Goal: Task Accomplishment & Management: Manage account settings

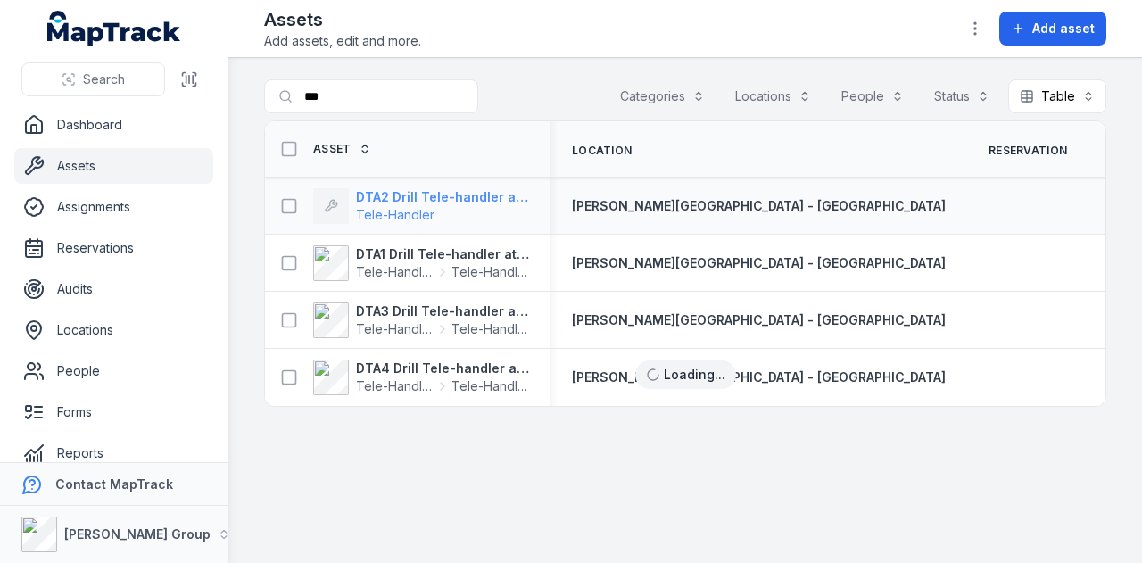
drag, startPoint x: 0, startPoint y: 0, endPoint x: 451, endPoint y: 206, distance: 496.1
click at [451, 206] on span "Tele-Handler" at bounding box center [442, 215] width 173 height 18
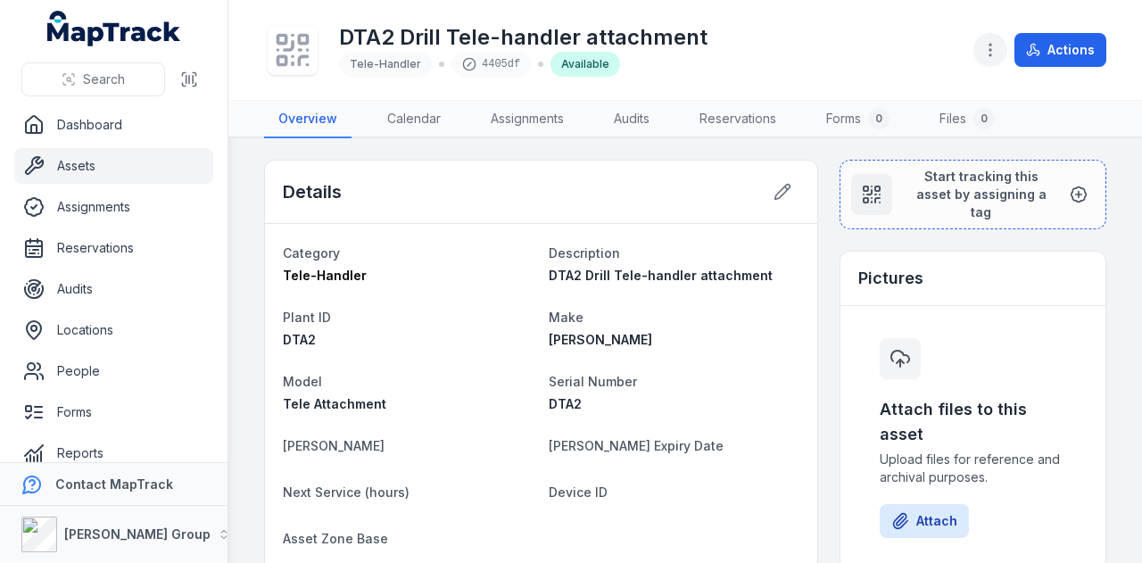
click at [997, 43] on icon "button" at bounding box center [990, 50] width 18 height 18
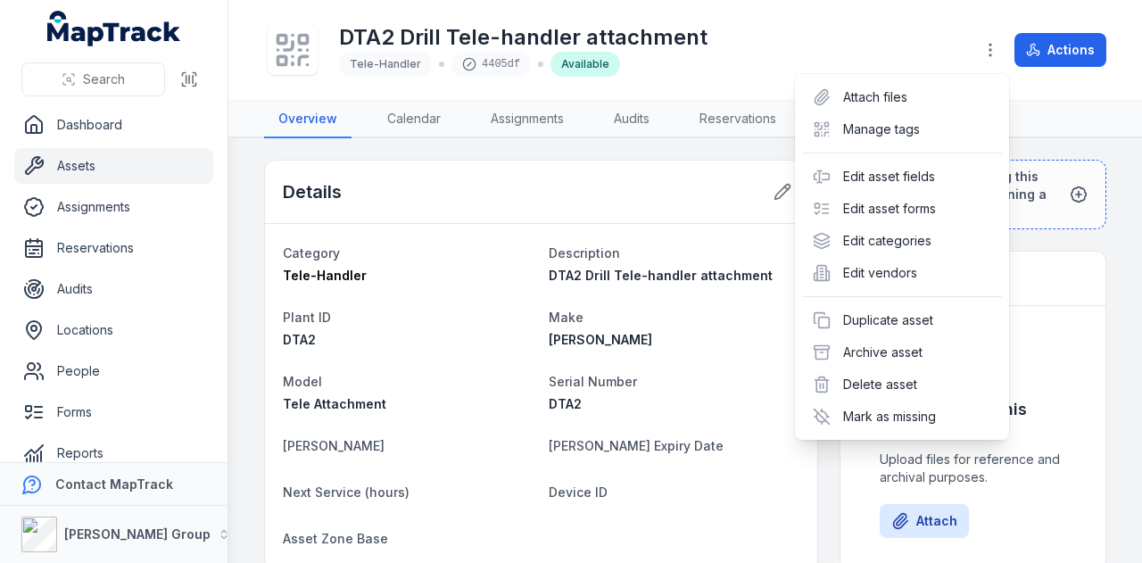
click at [785, 54] on div "DTA2 Drill Tele-handler attachment Tele-Handler 4405df Available Actions" at bounding box center [685, 50] width 842 height 86
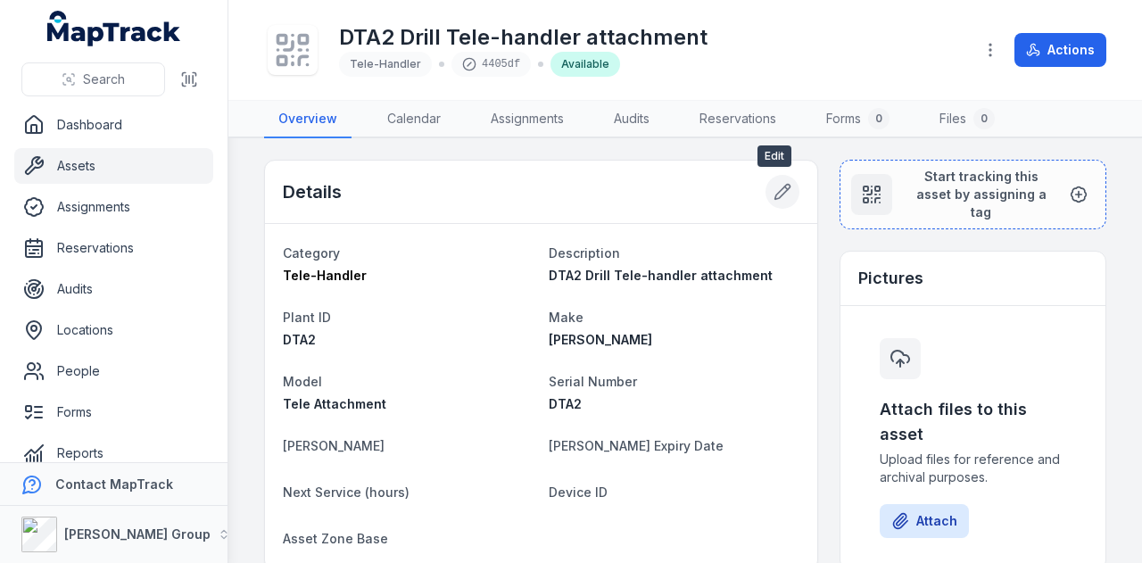
click at [783, 192] on button at bounding box center [782, 192] width 34 height 34
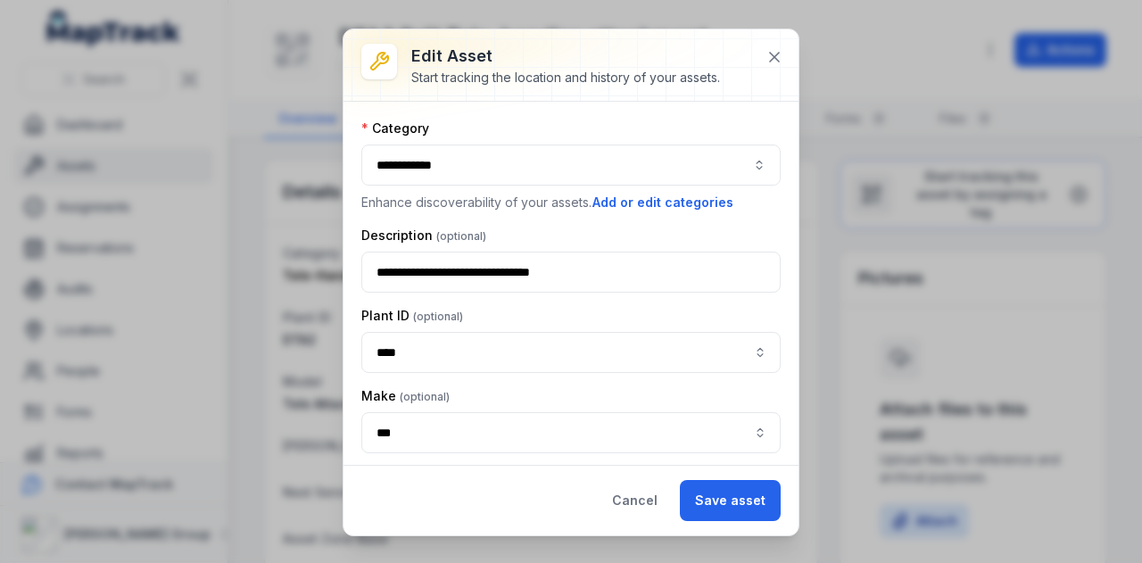
click at [681, 155] on button "**********" at bounding box center [570, 164] width 419 height 41
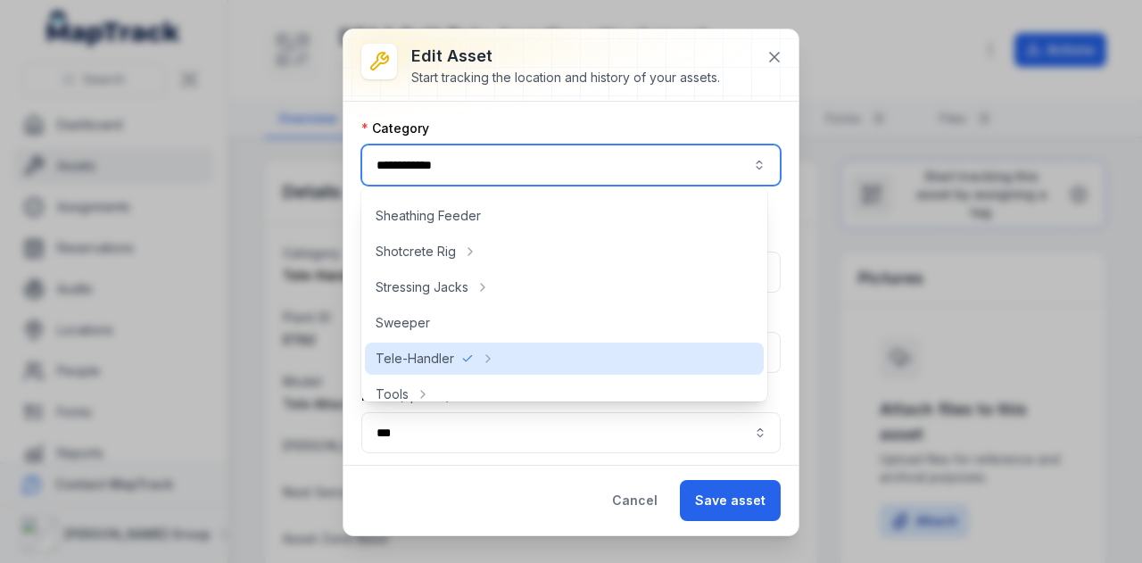
scroll to position [892, 0]
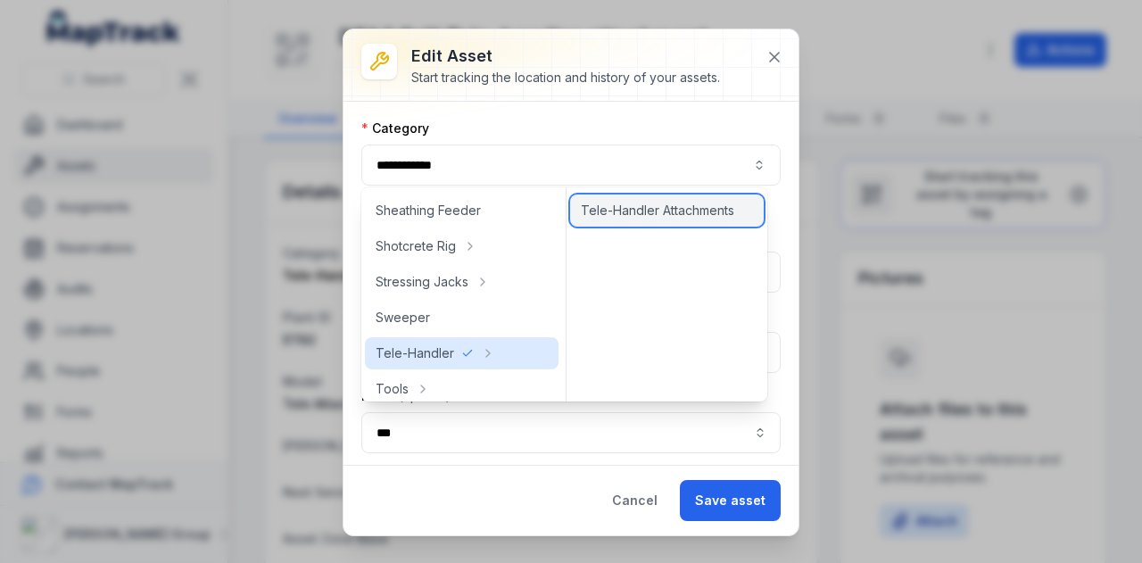
click at [645, 208] on span "Tele-Handler Attachments" at bounding box center [657, 211] width 153 height 18
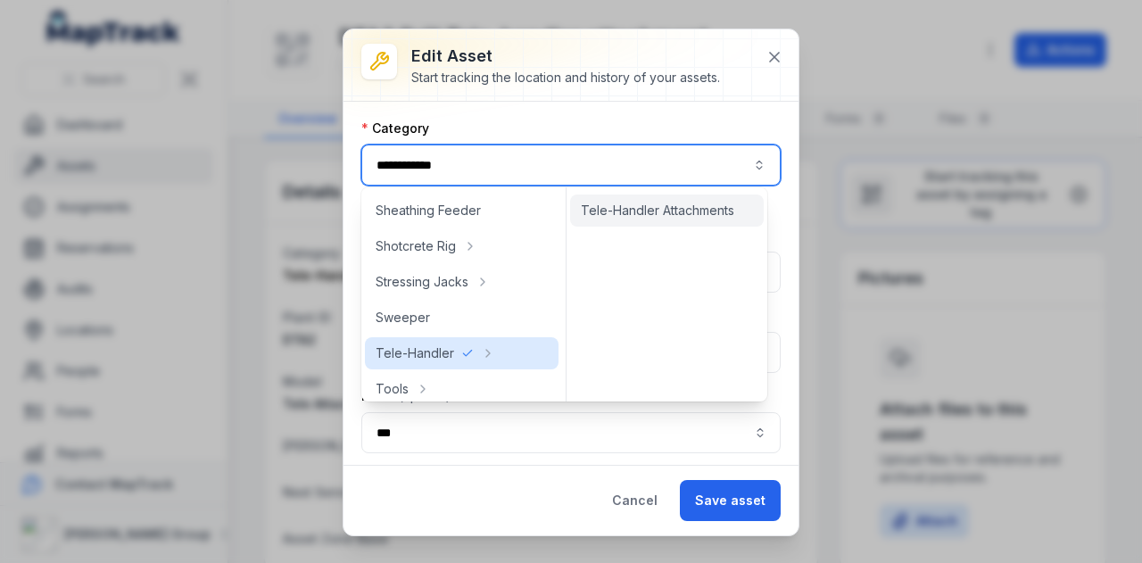
type input "**********"
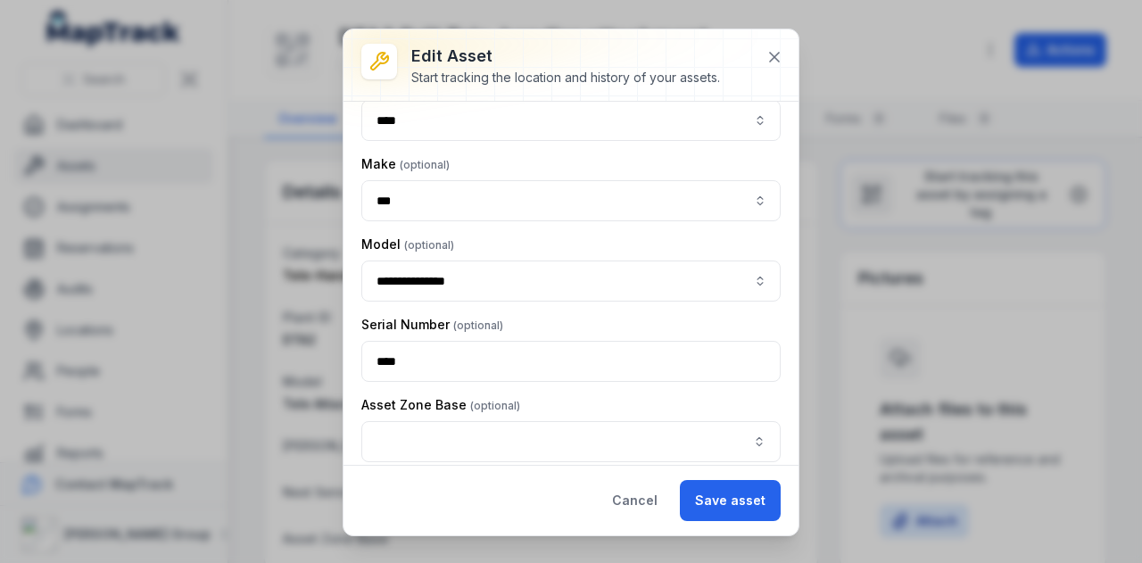
scroll to position [320, 0]
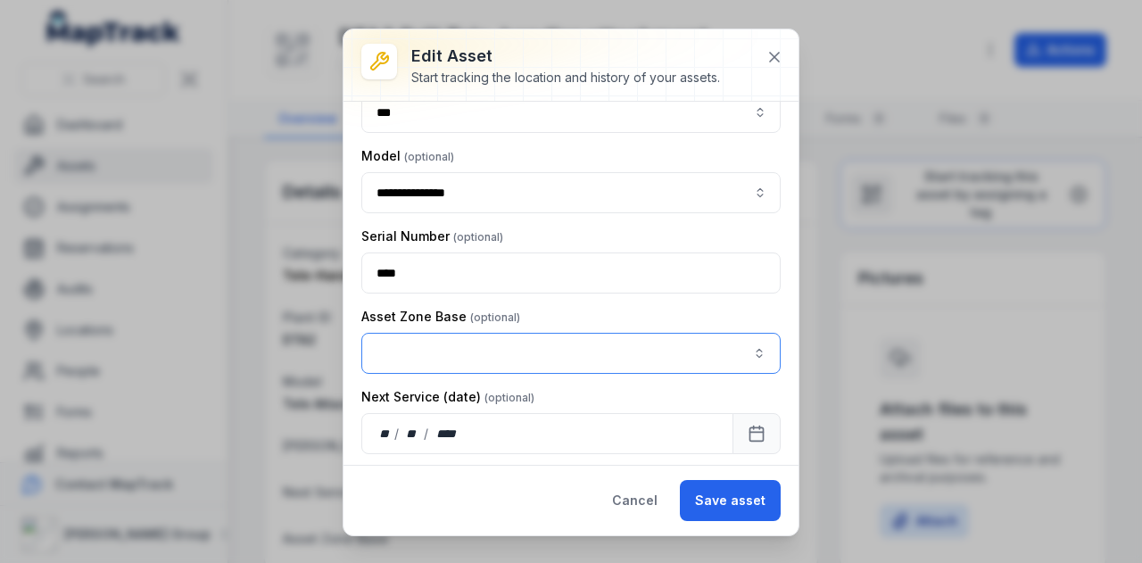
click at [492, 336] on button "button" at bounding box center [570, 353] width 419 height 41
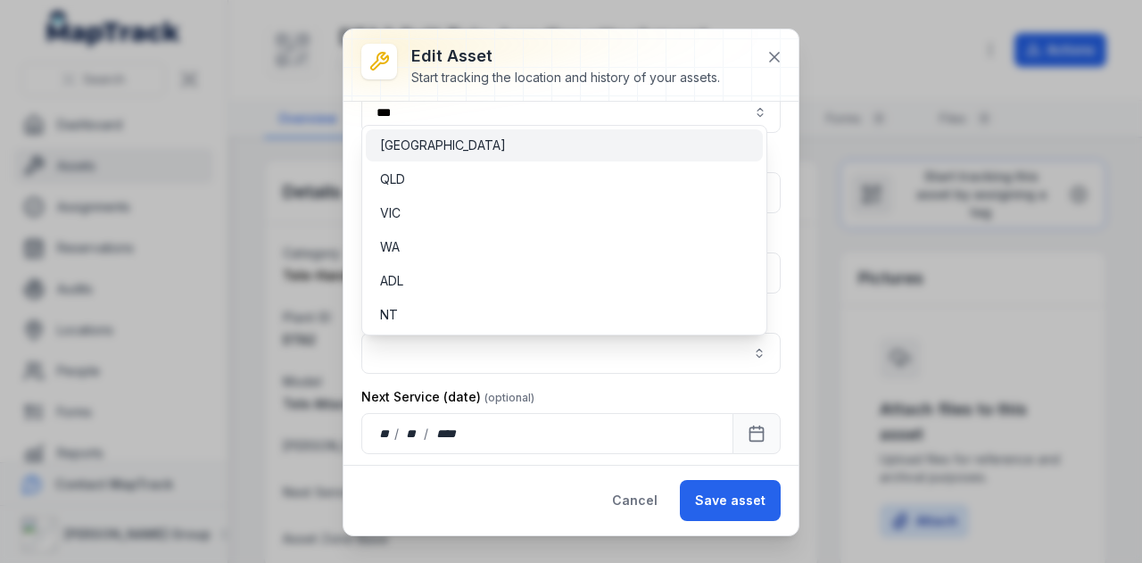
click at [469, 138] on div "NSW" at bounding box center [564, 145] width 368 height 18
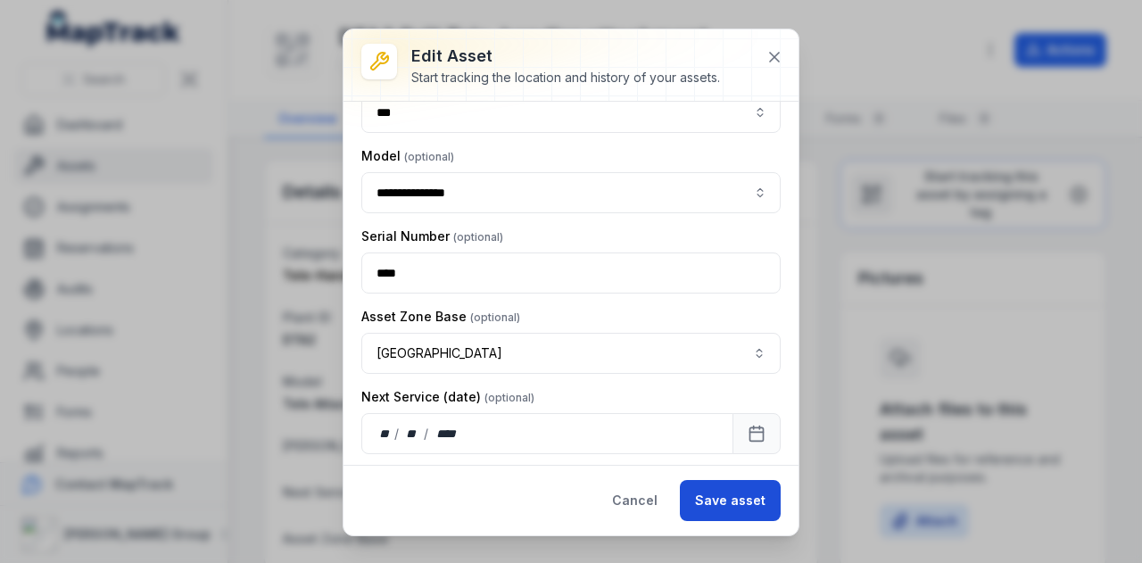
click at [747, 501] on button "Save asset" at bounding box center [730, 500] width 101 height 41
